Goal: Task Accomplishment & Management: Manage account settings

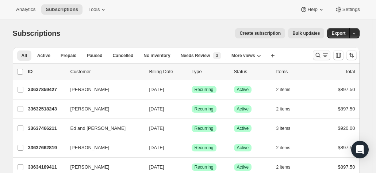
click at [321, 54] on icon "Search and filter results" at bounding box center [317, 54] width 7 height 7
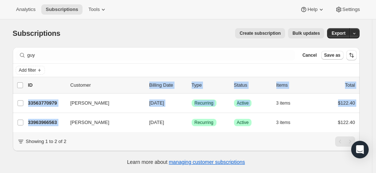
drag, startPoint x: 110, startPoint y: 126, endPoint x: 117, endPoint y: 84, distance: 42.5
click at [117, 84] on ul "list header ID Customer Billing Date Type Status Items Total [PERSON_NAME] 3356…" at bounding box center [186, 104] width 347 height 55
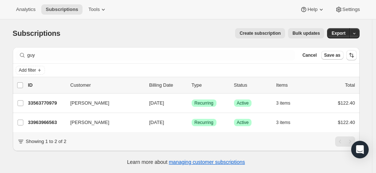
click at [161, 32] on div "Create subscription Bulk updates" at bounding box center [196, 33] width 255 height 10
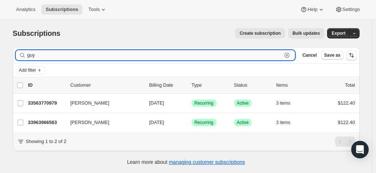
click at [190, 57] on input "guy" at bounding box center [154, 55] width 255 height 10
type input "g"
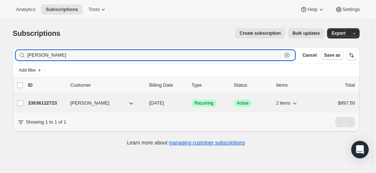
type input "[PERSON_NAME]"
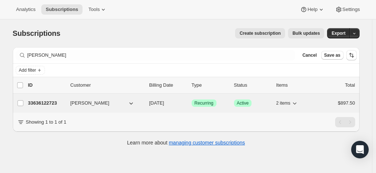
click at [49, 102] on p "33636122723" at bounding box center [46, 102] width 36 height 7
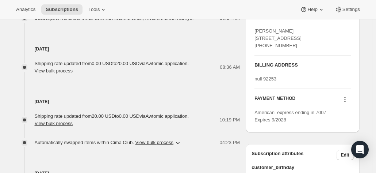
scroll to position [304, 0]
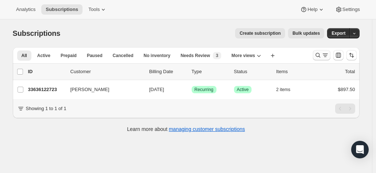
click at [324, 54] on icon "Search and filter results" at bounding box center [324, 54] width 7 height 7
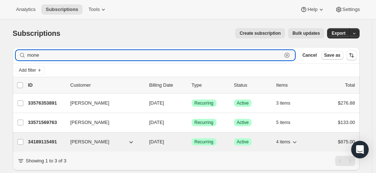
type input "mone"
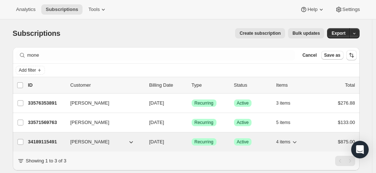
click at [38, 142] on p "34189115491" at bounding box center [46, 141] width 36 height 7
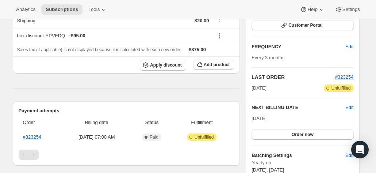
scroll to position [111, 0]
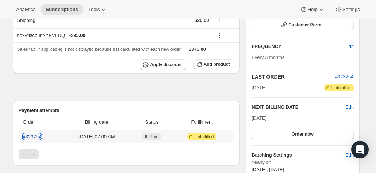
click at [34, 137] on link "#323254" at bounding box center [32, 136] width 19 height 5
